Goal: Find specific page/section: Find specific page/section

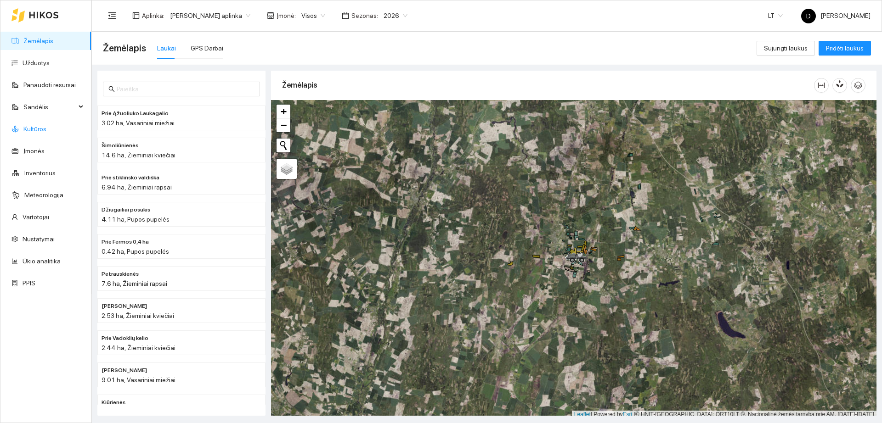
click at [36, 127] on link "Kultūros" at bounding box center [34, 128] width 23 height 7
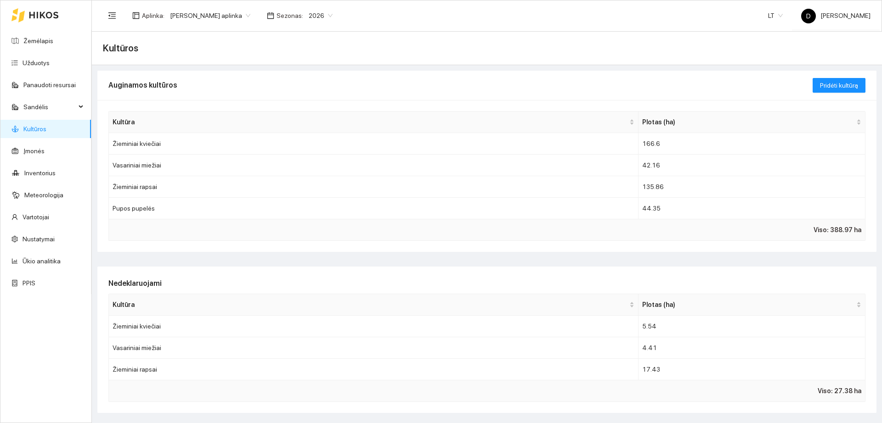
click at [322, 23] on div "Aplinka : [PERSON_NAME] aplinka Sezonas : 2026" at bounding box center [220, 15] width 235 height 18
click at [321, 17] on span "2026" at bounding box center [321, 16] width 24 height 14
click at [316, 104] on div "2025" at bounding box center [316, 107] width 24 height 10
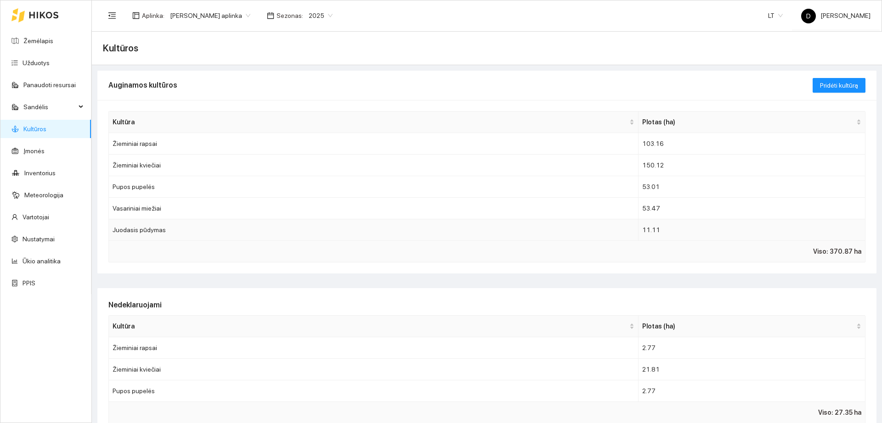
scroll to position [57, 0]
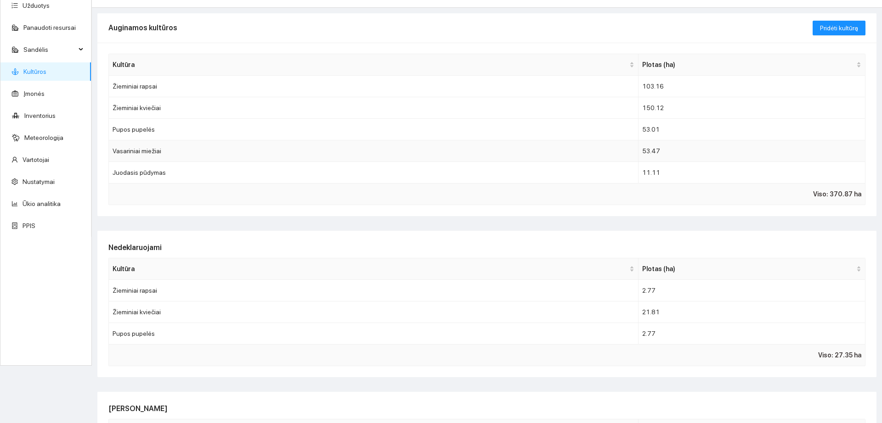
click at [570, 147] on td "Vasariniai miežiai" at bounding box center [374, 152] width 530 height 22
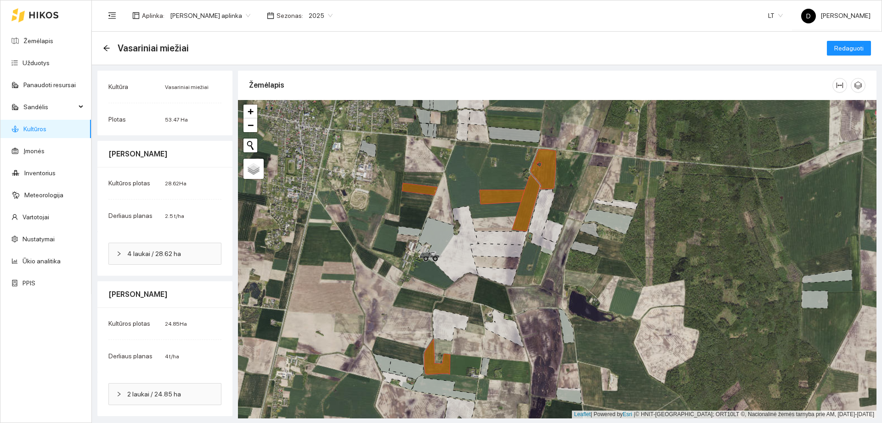
click at [594, 71] on div "Žemėlapis" at bounding box center [557, 85] width 616 height 29
click at [656, 77] on div "Žemėlapis" at bounding box center [540, 85] width 583 height 26
click at [56, 13] on icon at bounding box center [44, 14] width 30 height 7
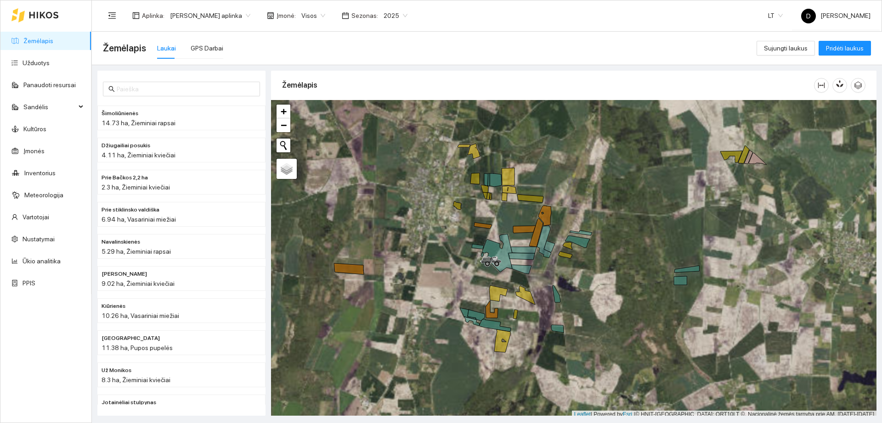
scroll to position [3, 0]
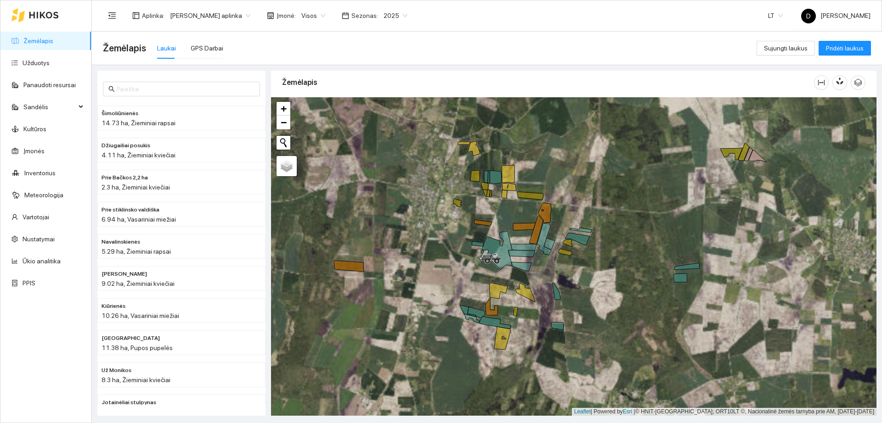
drag, startPoint x: 584, startPoint y: 203, endPoint x: 564, endPoint y: 250, distance: 51.0
click at [564, 250] on div "+ − Nieko nerasta. Bandykite dar kartą." at bounding box center [573, 256] width 605 height 319
